Goal: Transaction & Acquisition: Purchase product/service

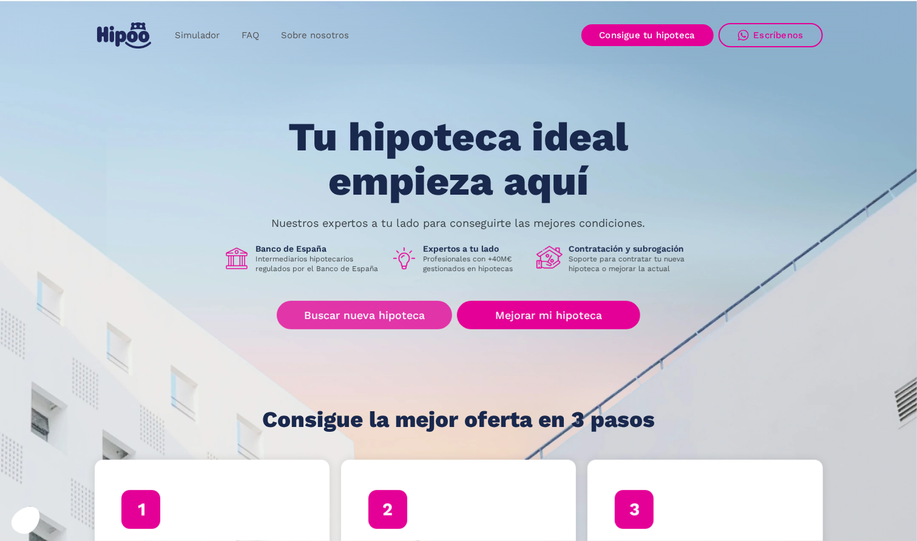
click at [342, 314] on link "Buscar nueva hipoteca" at bounding box center [364, 315] width 175 height 29
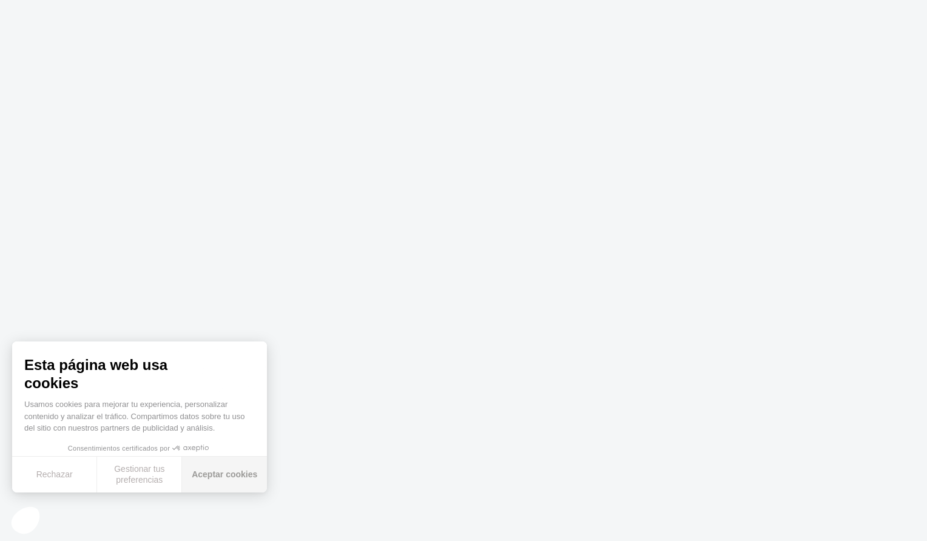
click at [238, 478] on button "Aceptar cookies" at bounding box center [224, 475] width 85 height 36
